Goal: Navigation & Orientation: Find specific page/section

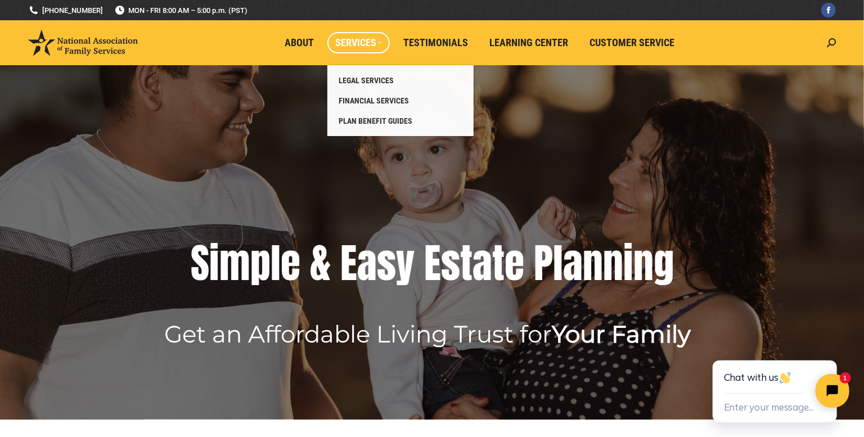
click at [361, 44] on span "Services" at bounding box center [358, 43] width 47 height 12
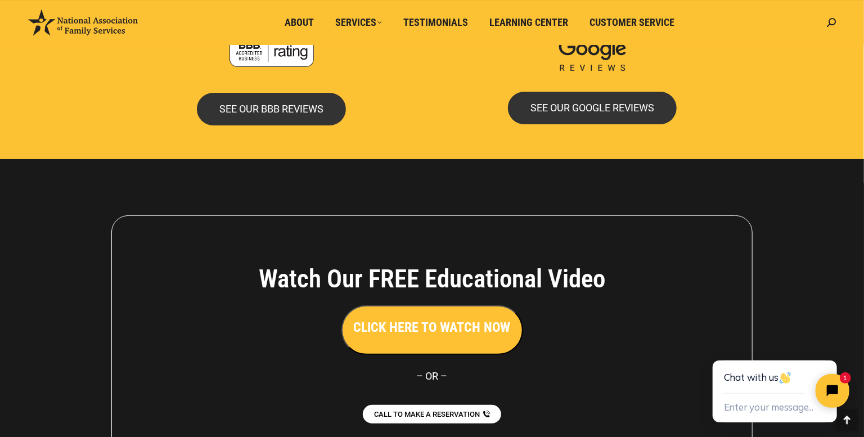
scroll to position [2516, 0]
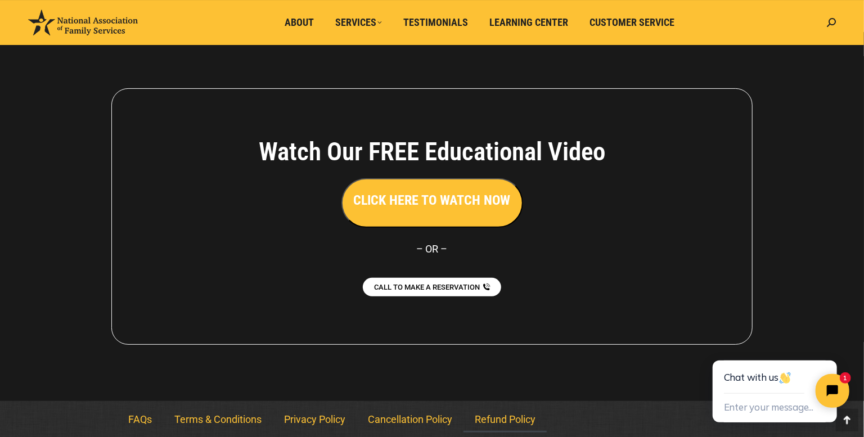
click at [493, 420] on link "Refund Policy" at bounding box center [504, 420] width 83 height 26
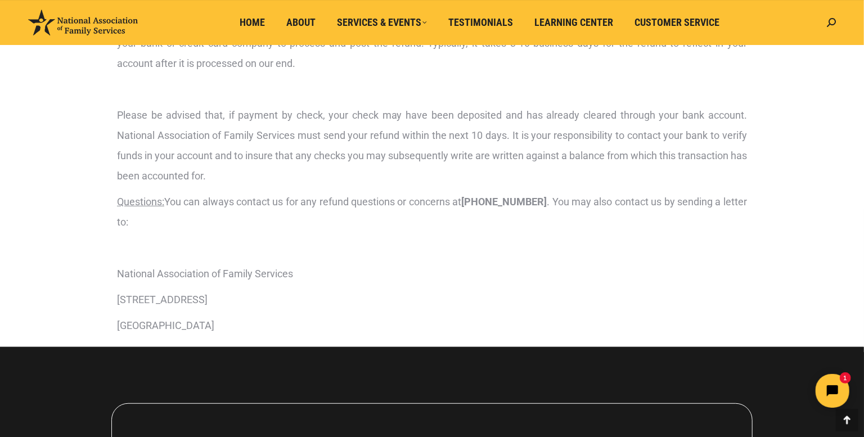
scroll to position [208, 0]
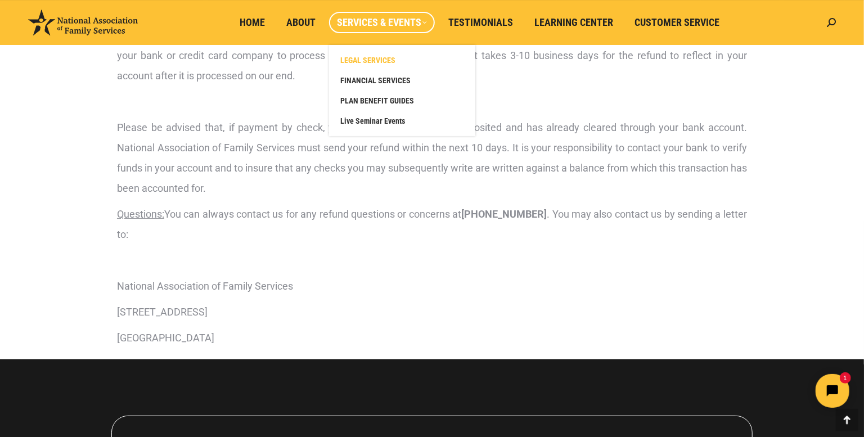
click at [381, 61] on span "LEGAL SERVICES" at bounding box center [367, 60] width 55 height 10
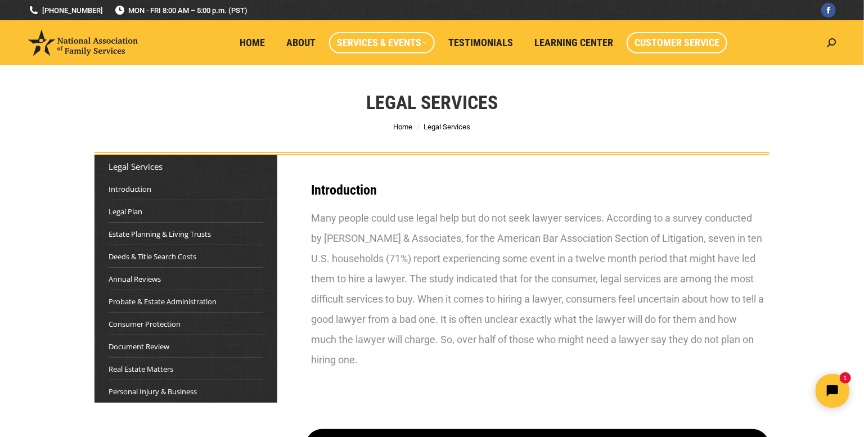
click at [674, 38] on span "Customer Service" at bounding box center [676, 43] width 85 height 12
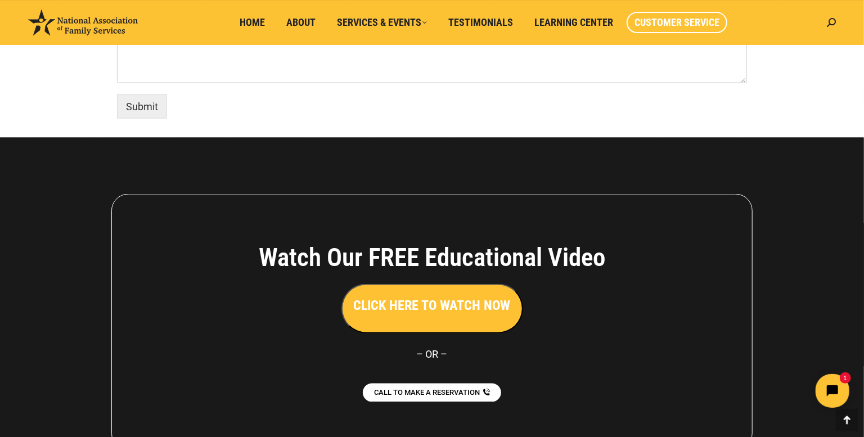
scroll to position [925, 0]
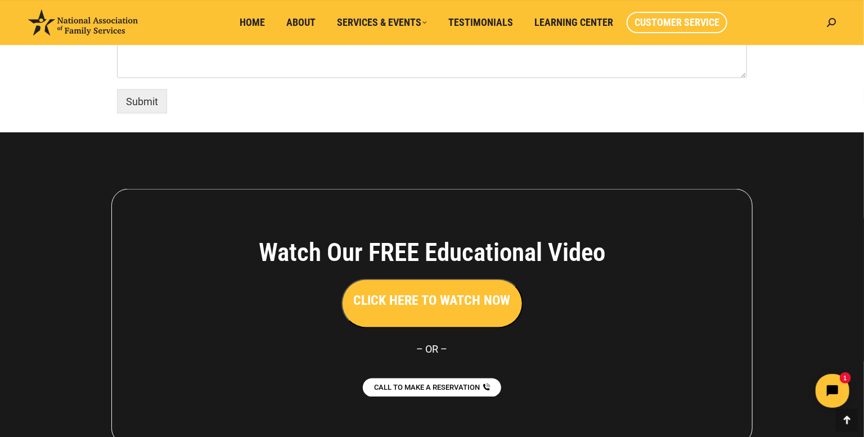
click at [434, 313] on button "CLICK HERE TO WATCH NOW" at bounding box center [432, 303] width 182 height 49
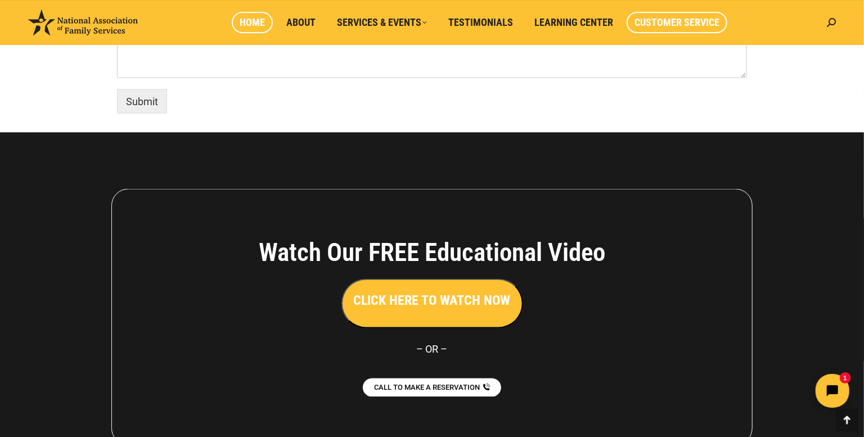
click at [255, 23] on span "Home" at bounding box center [252, 22] width 25 height 12
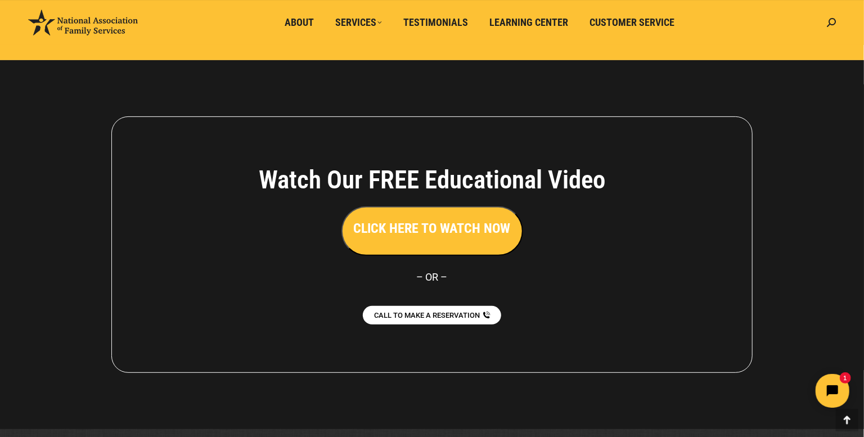
scroll to position [2516, 0]
